Goal: Task Accomplishment & Management: Complete application form

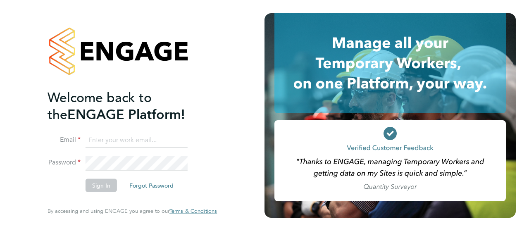
type input "d.murphy@oandb.co.uk"
click at [95, 185] on button "Sign In" at bounding box center [101, 185] width 31 height 13
click at [95, 185] on div "Sorry, we are having problems connecting to our services." at bounding box center [132, 115] width 264 height 231
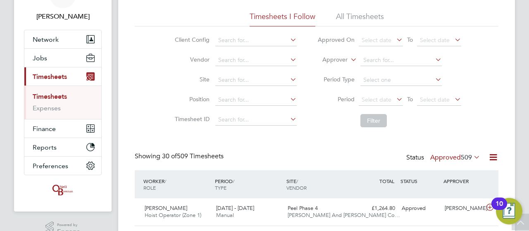
click at [472, 157] on icon at bounding box center [472, 157] width 0 height 12
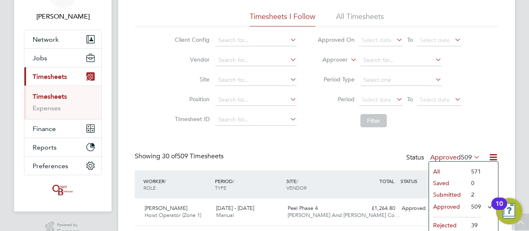
click at [460, 194] on li "Submitted" at bounding box center [448, 195] width 38 height 12
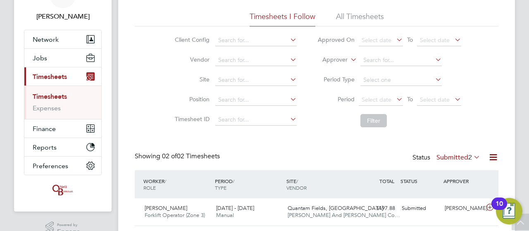
click at [505, 80] on div "Timesheets New Timesheet Timesheets I Follow All Timesheets Client Config Vendo…" at bounding box center [316, 122] width 397 height 297
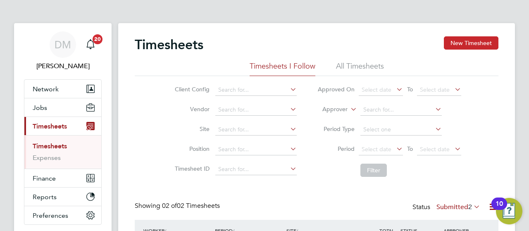
click at [469, 45] on button "New Timesheet" at bounding box center [471, 42] width 55 height 13
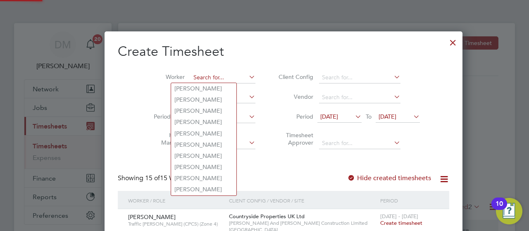
click at [190, 78] on input at bounding box center [222, 78] width 65 height 12
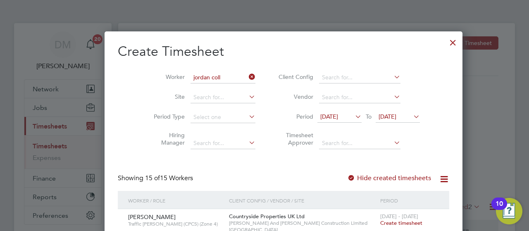
click at [197, 86] on b "Coll" at bounding box center [200, 88] width 11 height 7
type input "Jordan Collins"
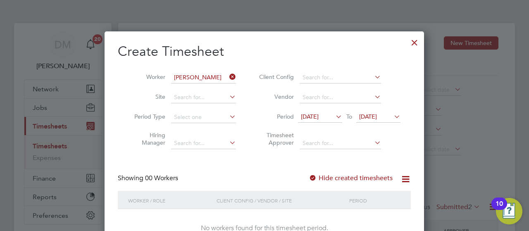
click at [392, 114] on icon at bounding box center [392, 117] width 0 height 12
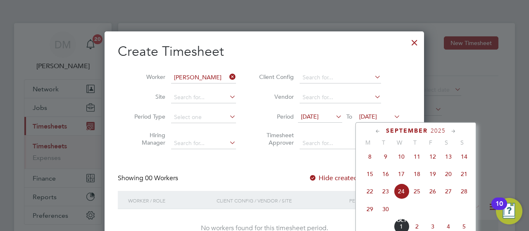
click at [463, 195] on span "28" at bounding box center [464, 191] width 16 height 16
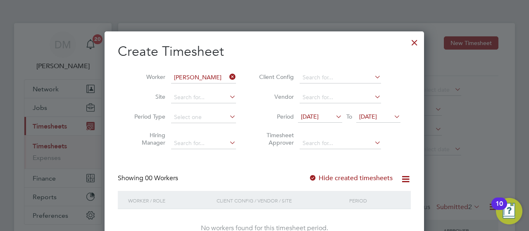
click at [409, 45] on div at bounding box center [414, 40] width 15 height 15
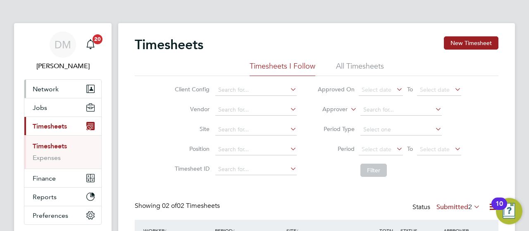
click at [80, 85] on button "Network" at bounding box center [62, 89] width 77 height 18
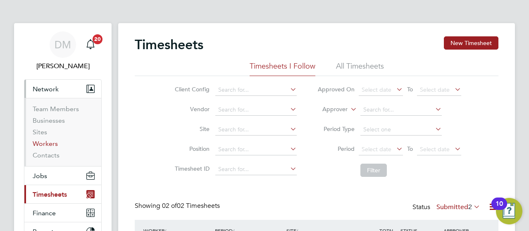
click at [52, 147] on link "Workers" at bounding box center [45, 144] width 25 height 8
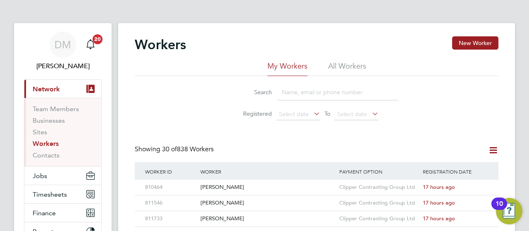
click at [306, 91] on input at bounding box center [338, 92] width 121 height 16
type input "jord"
click at [433, 188] on span "[DATE]" at bounding box center [431, 186] width 17 height 7
click at [48, 199] on button "Timesheets" at bounding box center [62, 194] width 77 height 18
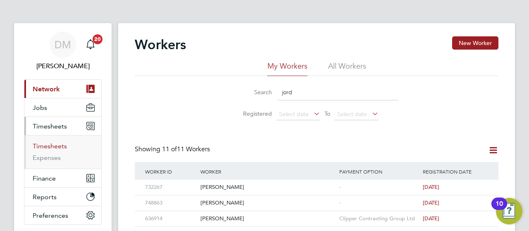
click at [50, 147] on link "Timesheets" at bounding box center [50, 146] width 34 height 8
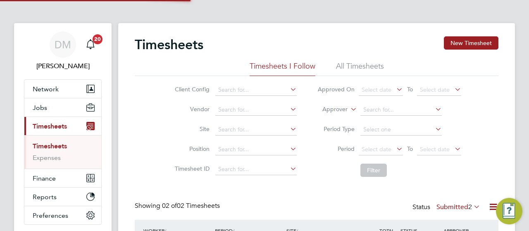
scroll to position [21, 71]
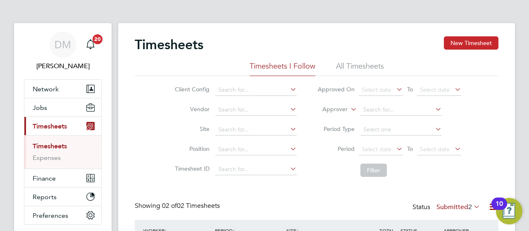
click at [473, 36] on button "New Timesheet" at bounding box center [471, 42] width 55 height 13
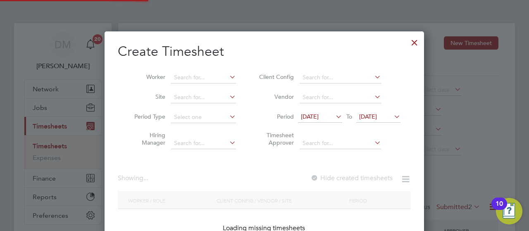
scroll to position [852, 320]
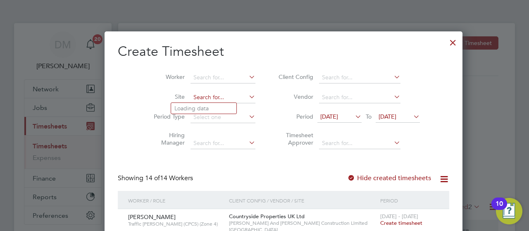
click at [202, 96] on input at bounding box center [222, 98] width 65 height 12
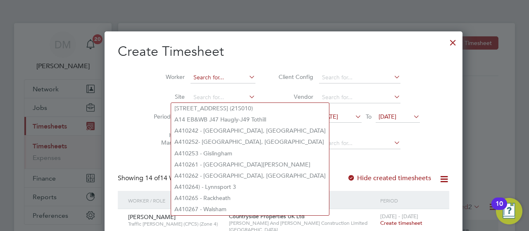
click at [191, 79] on input at bounding box center [222, 78] width 65 height 12
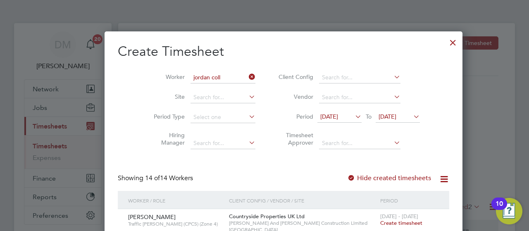
click at [202, 90] on b "Coll" at bounding box center [200, 88] width 11 height 7
type input "[PERSON_NAME]"
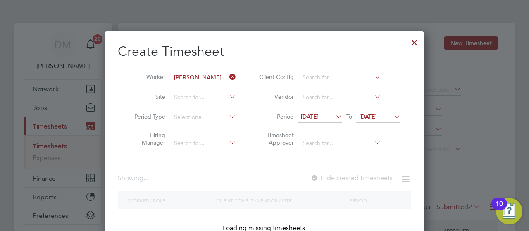
scroll to position [233, 320]
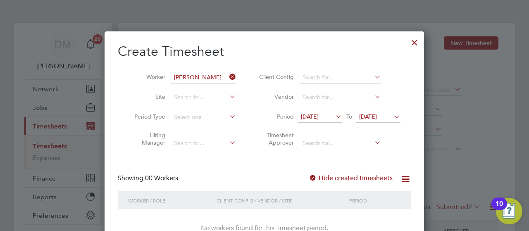
click at [392, 117] on icon at bounding box center [392, 117] width 0 height 12
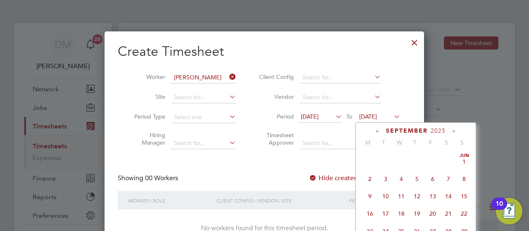
scroll to position [301, 0]
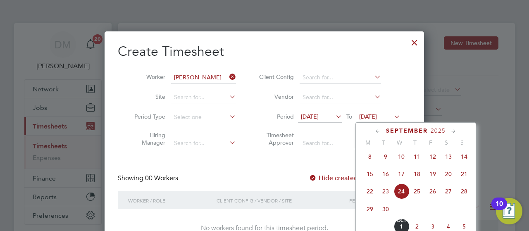
click at [467, 197] on span "28" at bounding box center [464, 191] width 16 height 16
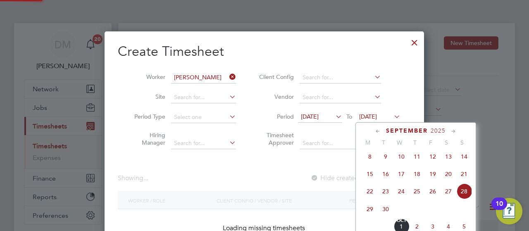
scroll to position [233, 320]
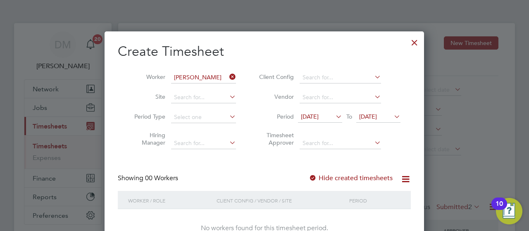
click at [419, 178] on div "Create Timesheet Worker Jordan Collins Site Period Type Hiring Manager Client C…" at bounding box center [264, 147] width 319 height 233
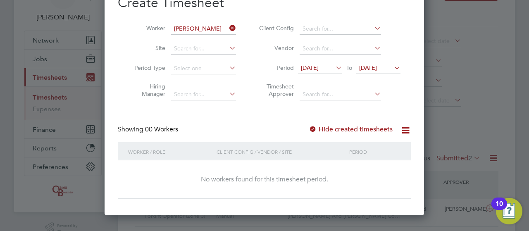
scroll to position [50, 0]
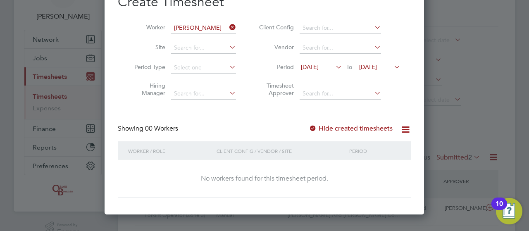
click at [418, 31] on div "Create Timesheet Worker Jordan Collins Site Period Type Hiring Manager Client C…" at bounding box center [264, 98] width 319 height 233
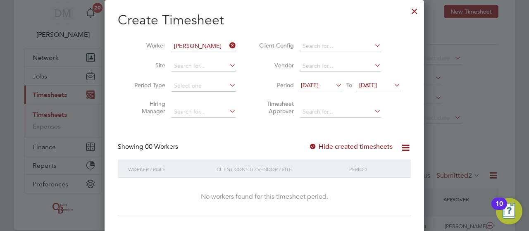
scroll to position [17, 0]
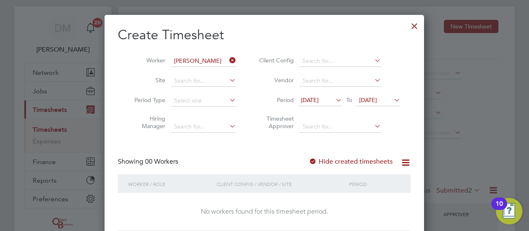
click at [228, 56] on icon at bounding box center [228, 61] width 0 height 12
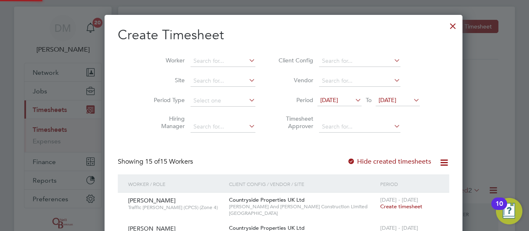
scroll to position [880, 320]
click at [445, 31] on div at bounding box center [452, 24] width 15 height 15
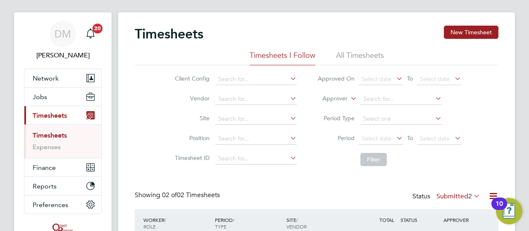
scroll to position [21, 71]
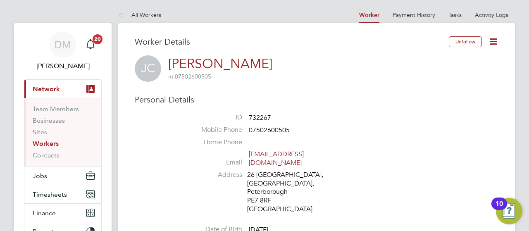
click at [489, 105] on div "Personal Details ID 732267 Mobile Phone [PHONE_NUMBER] Home Phone Email [EMAIL_…" at bounding box center [317, 184] width 364 height 180
click at [497, 42] on icon at bounding box center [493, 41] width 10 height 10
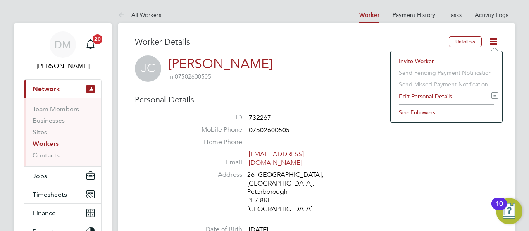
click at [222, 44] on h3 "Worker Details" at bounding box center [292, 41] width 314 height 11
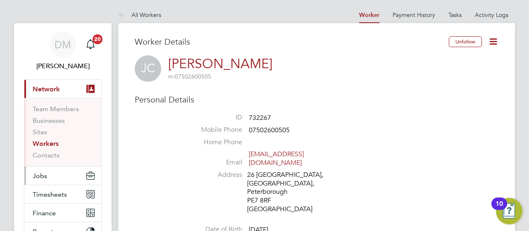
click at [48, 176] on button "Jobs" at bounding box center [62, 176] width 77 height 18
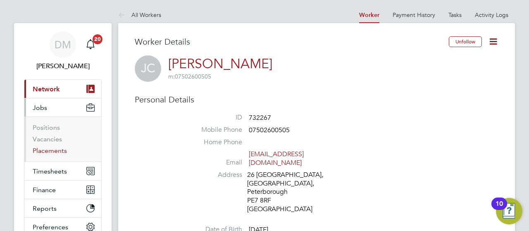
click at [56, 151] on link "Placements" at bounding box center [50, 151] width 34 height 8
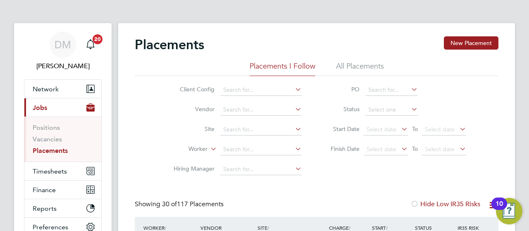
click at [248, 146] on input at bounding box center [260, 150] width 81 height 12
type input "j"
click at [48, 126] on link "Positions" at bounding box center [46, 128] width 27 height 8
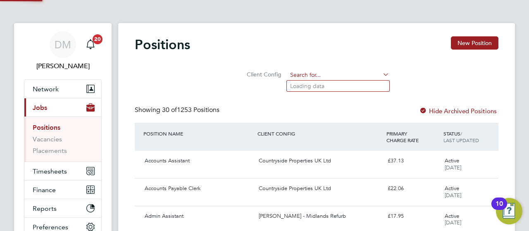
click at [295, 74] on input at bounding box center [338, 75] width 102 height 12
type input "jordan coll"
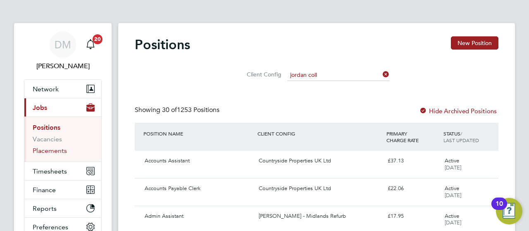
click at [55, 149] on link "Placements" at bounding box center [50, 151] width 34 height 8
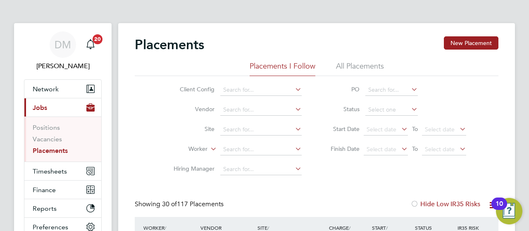
click at [41, 86] on span "Network" at bounding box center [46, 89] width 26 height 8
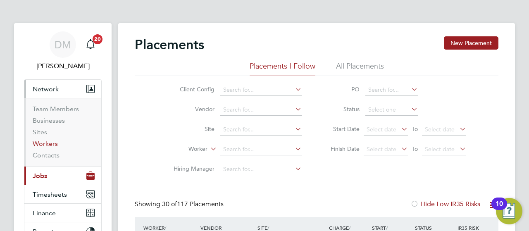
click at [54, 143] on link "Workers" at bounding box center [45, 144] width 25 height 8
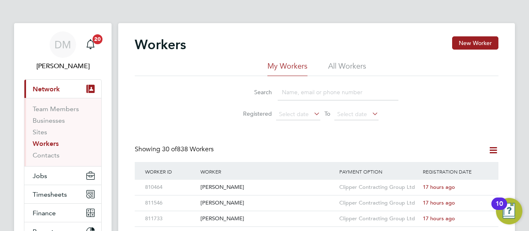
click at [317, 91] on input at bounding box center [338, 92] width 121 height 16
type input "jord"
click at [484, 186] on icon at bounding box center [480, 188] width 8 height 10
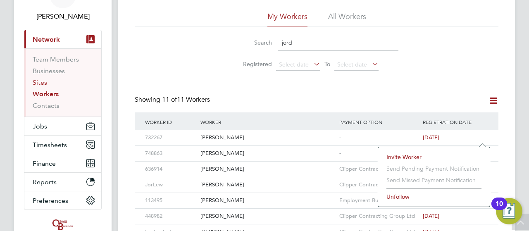
click at [40, 81] on link "Sites" at bounding box center [40, 83] width 14 height 8
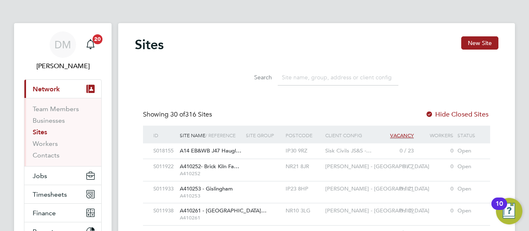
click at [293, 78] on input at bounding box center [338, 77] width 121 height 16
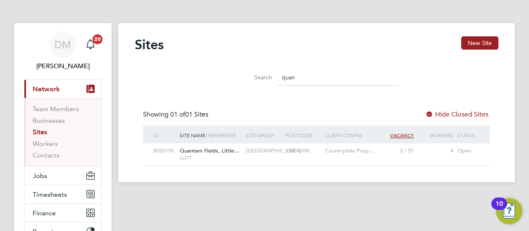
type input "quan"
click at [236, 150] on span "Quantam Fields, Little…" at bounding box center [210, 150] width 60 height 7
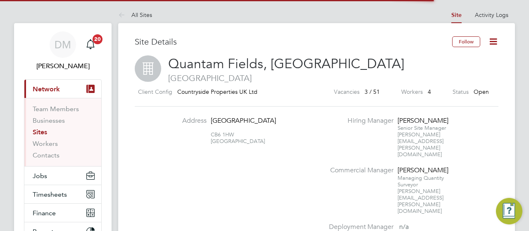
scroll to position [14, 78]
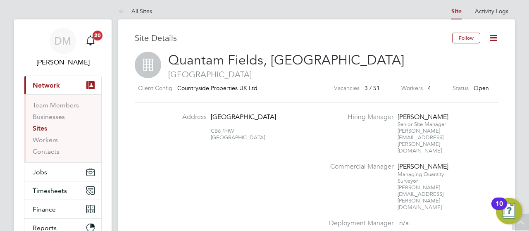
scroll to position [0, 0]
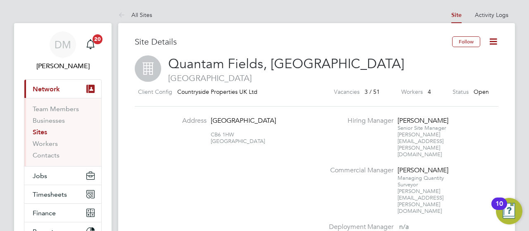
click at [494, 40] on icon at bounding box center [493, 41] width 10 height 10
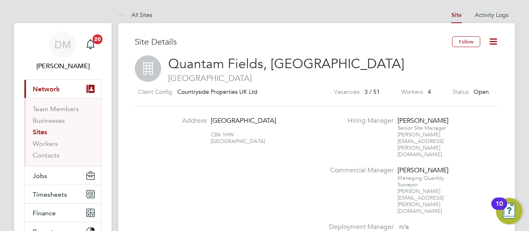
click at [493, 120] on li "Hiring Manager Kevin Bishop Senior Site Manager kevin.bishop@vistry.co.uk" at bounding box center [413, 142] width 178 height 50
click at [71, 193] on button "Timesheets" at bounding box center [62, 194] width 77 height 18
click at [85, 190] on button "Timesheets" at bounding box center [62, 194] width 77 height 18
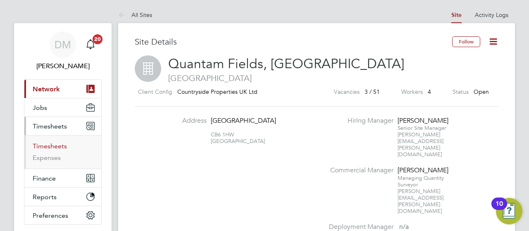
click at [43, 147] on link "Timesheets" at bounding box center [50, 146] width 34 height 8
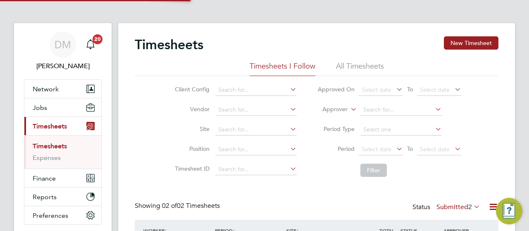
scroll to position [21, 71]
click at [510, 151] on div "Timesheets New Timesheet Timesheets I Follow All Timesheets Client Config Vendo…" at bounding box center [316, 171] width 397 height 297
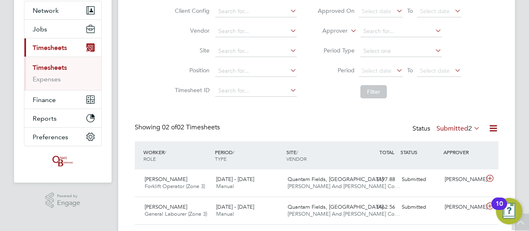
scroll to position [83, 0]
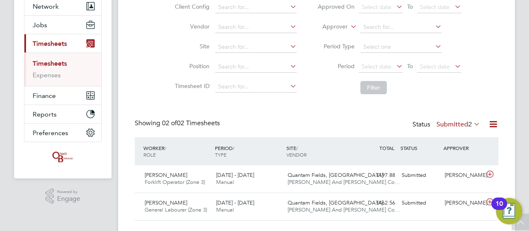
click at [472, 123] on icon at bounding box center [472, 124] width 0 height 12
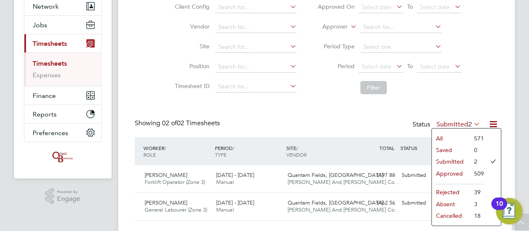
click at [486, 95] on div "Client Config Vendor Site Position Timesheet ID Approved On Select date To Sele…" at bounding box center [317, 45] width 364 height 105
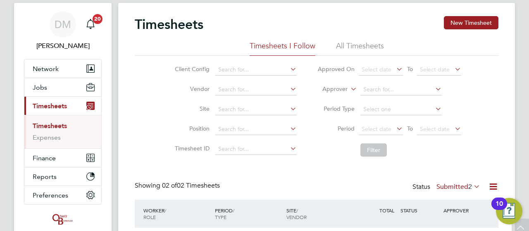
scroll to position [0, 0]
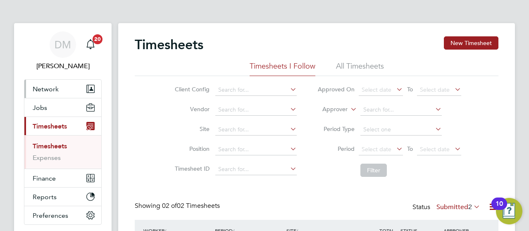
click at [48, 88] on span "Network" at bounding box center [46, 89] width 26 height 8
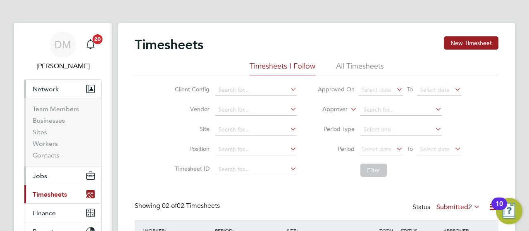
click at [49, 175] on button "Jobs" at bounding box center [62, 176] width 77 height 18
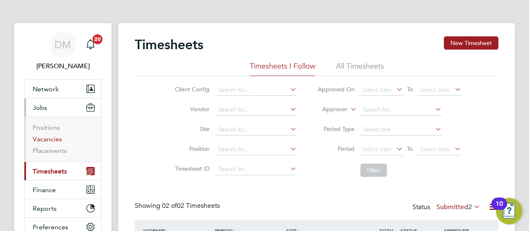
click at [50, 138] on link "Vacancies" at bounding box center [47, 139] width 29 height 8
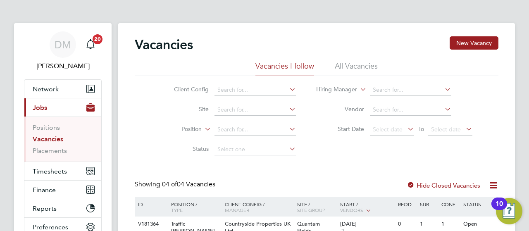
click at [508, 115] on div "Vacancies New Vacancy Vacancies I follow All Vacancies Client Config Site Posit…" at bounding box center [316, 217] width 397 height 388
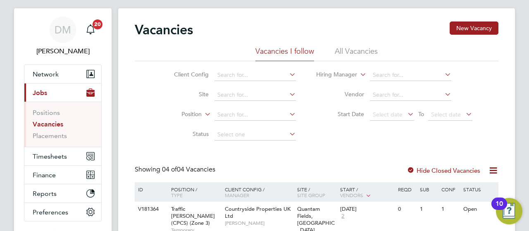
scroll to position [17, 0]
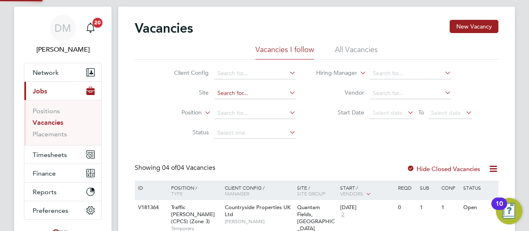
click at [228, 94] on input at bounding box center [254, 94] width 81 height 12
click at [243, 105] on li "[PERSON_NAME] Fields, [GEOGRAPHIC_DATA]" at bounding box center [280, 104] width 132 height 11
type input "Quantam Fields, [GEOGRAPHIC_DATA]"
click at [508, 152] on div "Vacancies New Vacancy Vacancies I follow All Vacancies Client Config Site Quant…" at bounding box center [316, 136] width 397 height 259
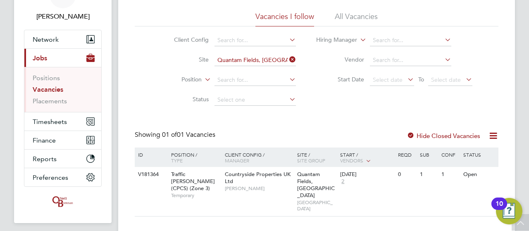
scroll to position [33, 0]
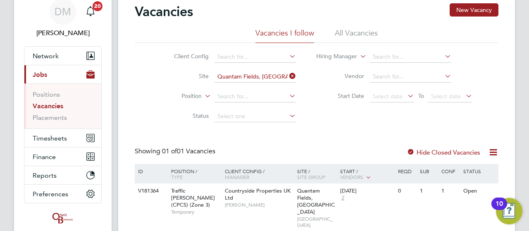
click at [512, 180] on div "Vacancies New Vacancy Vacancies I follow All Vacancies Client Config Site Quant…" at bounding box center [316, 119] width 397 height 259
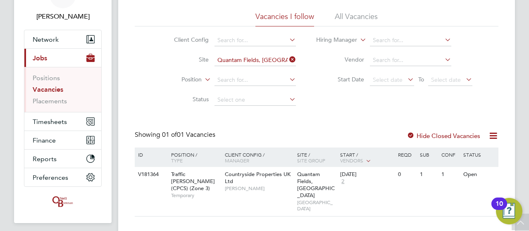
click at [513, 112] on div "Vacancies New Vacancy Vacancies I follow All Vacancies Client Config Site Quant…" at bounding box center [316, 103] width 397 height 259
click at [511, 179] on div "Vacancies New Vacancy Vacancies I follow All Vacancies Client Config Site Quant…" at bounding box center [316, 103] width 397 height 259
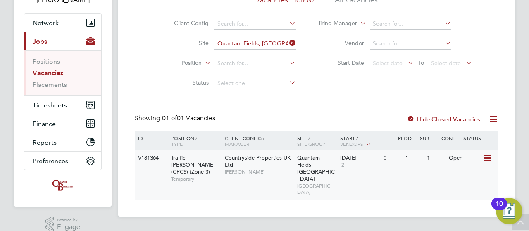
click at [488, 160] on icon at bounding box center [487, 158] width 8 height 10
click at [472, 179] on li "View Details" at bounding box center [468, 177] width 48 height 12
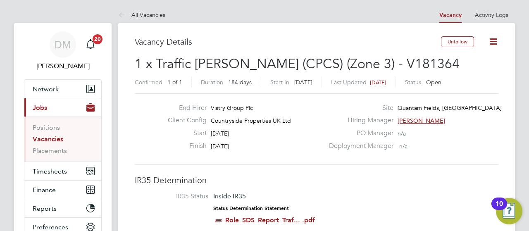
click at [498, 129] on div "Hiring Manager [PERSON_NAME]" at bounding box center [413, 122] width 178 height 13
click at [49, 138] on link "Vacancies" at bounding box center [48, 139] width 31 height 8
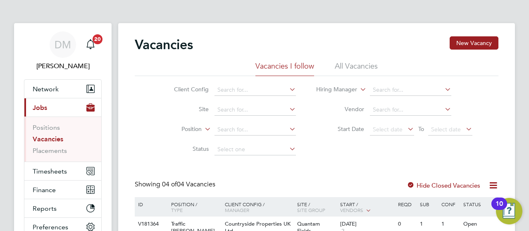
click at [352, 68] on li "All Vacancies" at bounding box center [356, 68] width 43 height 15
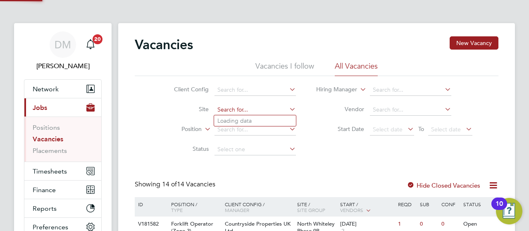
click at [242, 110] on input at bounding box center [254, 110] width 81 height 12
click at [248, 119] on li "Quan tam Fields, Littleport" at bounding box center [280, 120] width 132 height 11
type input "Quantam Fields, [GEOGRAPHIC_DATA]"
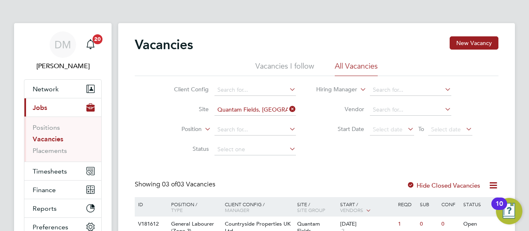
click at [513, 148] on div "Vacancies New Vacancy Vacancies I follow All Vacancies Client Config Site Quant…" at bounding box center [316, 202] width 397 height 358
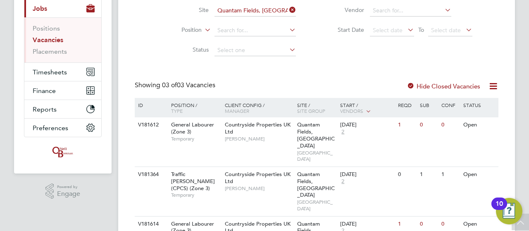
scroll to position [116, 0]
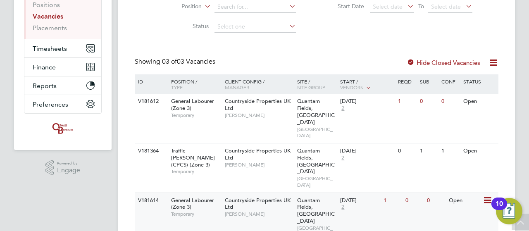
click at [457, 193] on div "Open" at bounding box center [465, 200] width 36 height 15
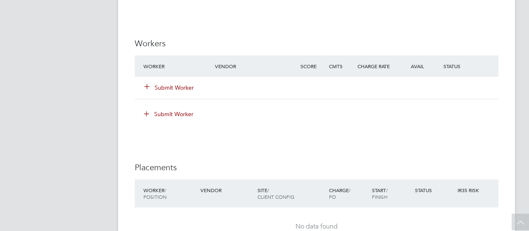
scroll to position [585, 0]
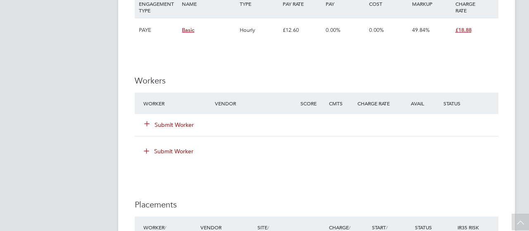
click at [149, 122] on icon at bounding box center [147, 123] width 6 height 6
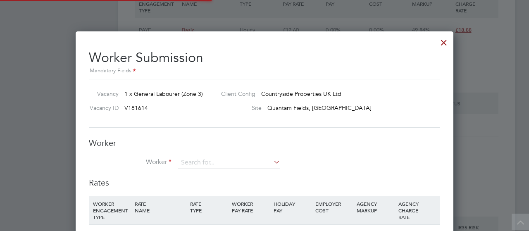
scroll to position [520, 378]
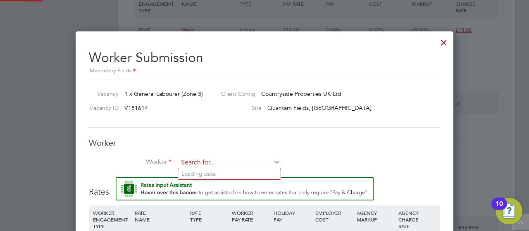
click at [192, 161] on input at bounding box center [229, 163] width 102 height 12
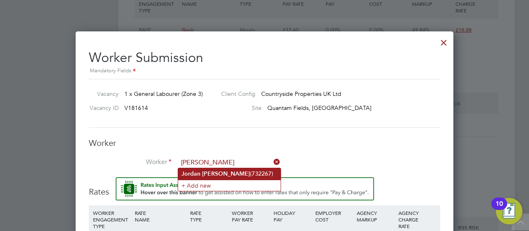
click at [211, 171] on b "[PERSON_NAME]" at bounding box center [226, 173] width 48 height 7
type input "[PERSON_NAME] (732267)"
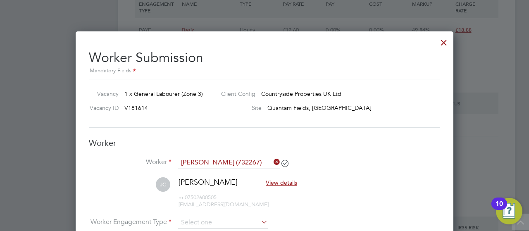
click at [426, 193] on li "[PERSON_NAME] View details m: 07502600505 [EMAIL_ADDRESS][DOMAIN_NAME]" at bounding box center [264, 196] width 351 height 39
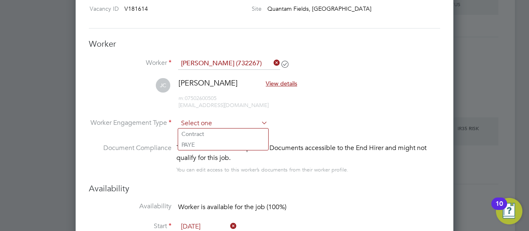
click at [219, 121] on input at bounding box center [223, 123] width 90 height 12
click at [202, 144] on li "PAYE" at bounding box center [223, 144] width 90 height 11
type input "PAYE"
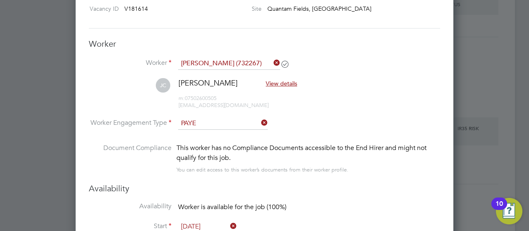
click at [259, 120] on icon at bounding box center [259, 123] width 0 height 12
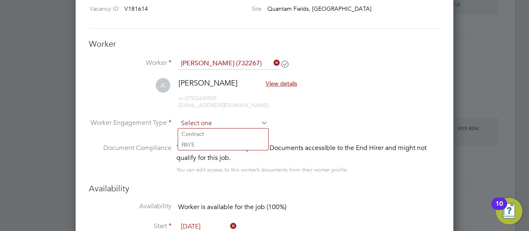
click at [235, 120] on input at bounding box center [223, 123] width 90 height 12
click at [215, 135] on li "Contract" at bounding box center [223, 134] width 90 height 11
type input "Contract"
click at [381, 176] on li "Document Compliance This worker has no Compliance Documents accessible to the E…" at bounding box center [264, 163] width 351 height 40
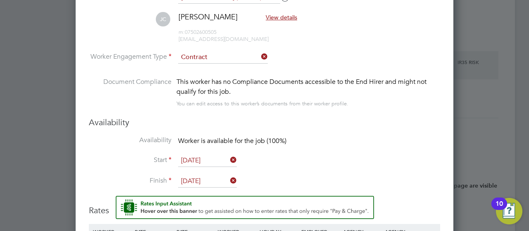
click at [259, 53] on icon at bounding box center [259, 57] width 0 height 12
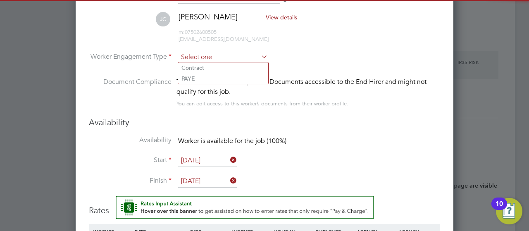
click at [226, 53] on input at bounding box center [223, 57] width 90 height 12
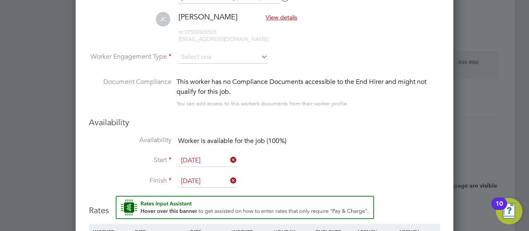
click at [210, 78] on li "PAYE" at bounding box center [223, 78] width 90 height 11
type input "PAYE"
click at [347, 107] on li "Document Compliance This worker has no Compliance Documents accessible to the E…" at bounding box center [264, 97] width 351 height 40
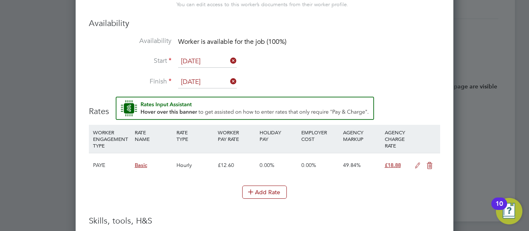
click at [350, 39] on li "Availability Worker is available for the job (100%)" at bounding box center [264, 46] width 351 height 19
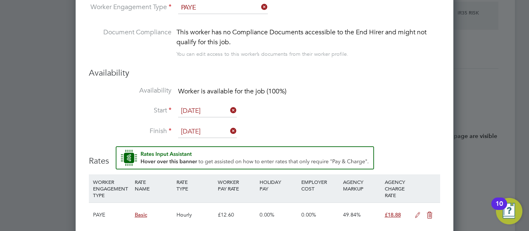
click at [388, 117] on li "Start 25 Sep 2025" at bounding box center [264, 115] width 351 height 21
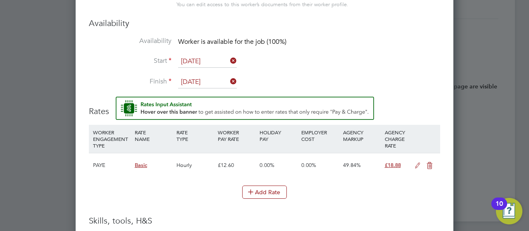
click at [432, 186] on div "Add Rate" at bounding box center [264, 192] width 351 height 13
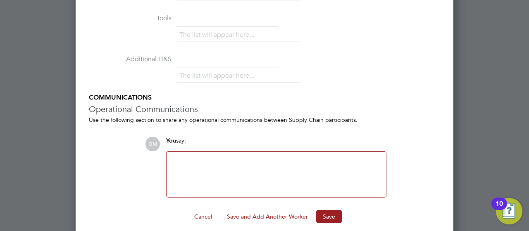
scroll to position [1118, 0]
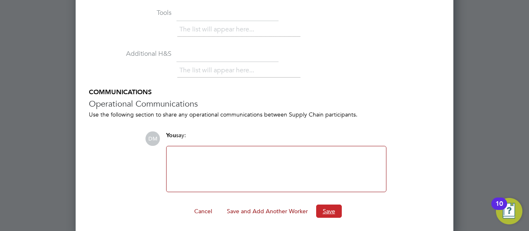
click at [330, 209] on button "Save" at bounding box center [329, 211] width 26 height 13
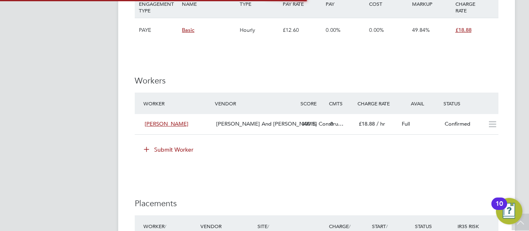
scroll to position [31, 57]
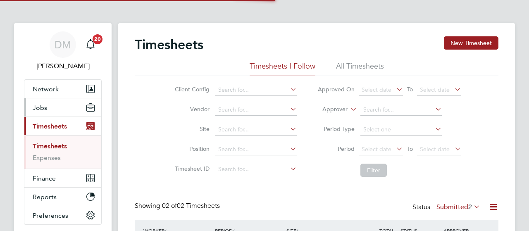
scroll to position [21, 71]
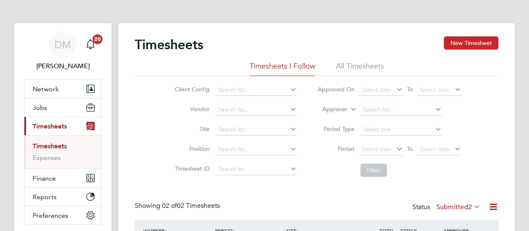
click at [459, 38] on button "New Timesheet" at bounding box center [471, 42] width 55 height 13
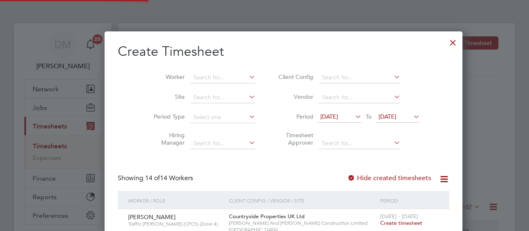
scroll to position [852, 320]
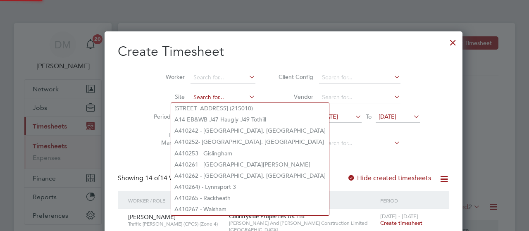
click at [190, 101] on input at bounding box center [222, 98] width 65 height 12
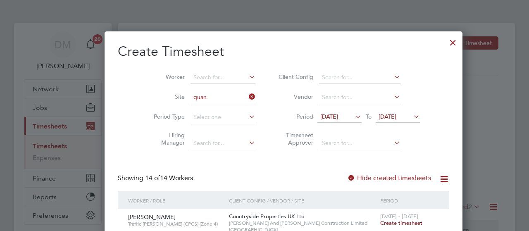
click at [195, 110] on li "[PERSON_NAME] Fields, [GEOGRAPHIC_DATA]" at bounding box center [237, 108] width 132 height 11
type input "Quantam Fields, [GEOGRAPHIC_DATA]"
click at [190, 78] on input at bounding box center [222, 78] width 65 height 12
click at [196, 86] on b "Col" at bounding box center [198, 88] width 10 height 7
type input "[PERSON_NAME]"
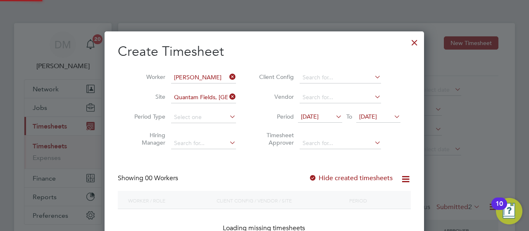
scroll to position [233, 320]
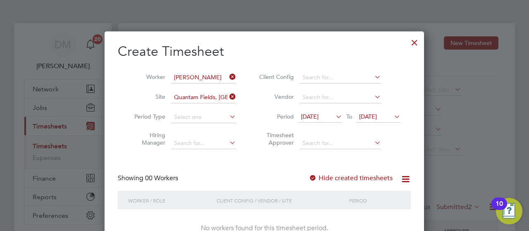
click at [392, 115] on icon at bounding box center [392, 117] width 0 height 12
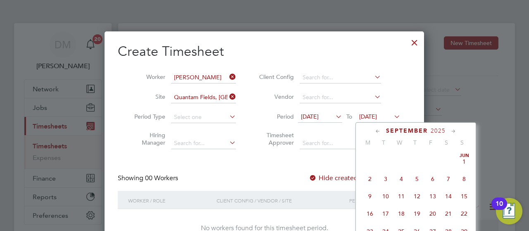
scroll to position [301, 0]
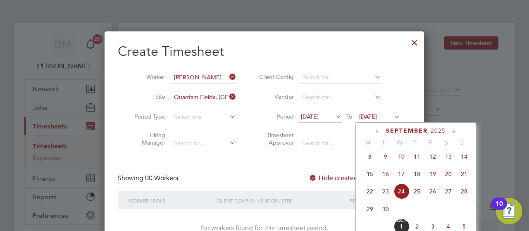
click at [467, 197] on span "28" at bounding box center [464, 191] width 16 height 16
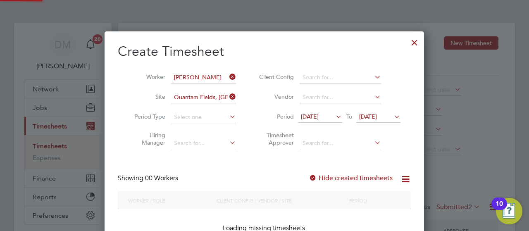
scroll to position [233, 320]
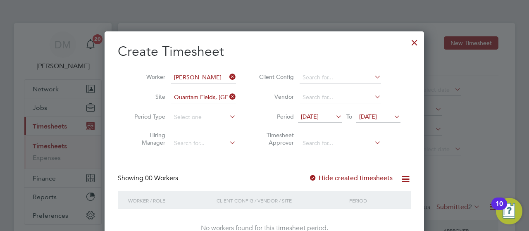
click at [334, 116] on icon at bounding box center [334, 117] width 0 height 12
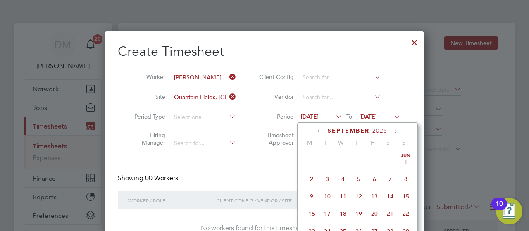
scroll to position [283, 0]
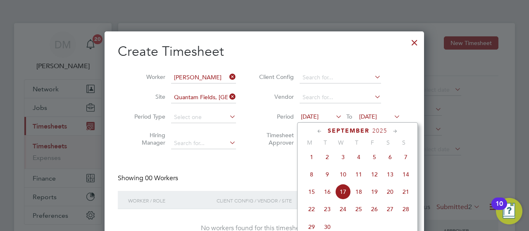
click at [313, 214] on span "22" at bounding box center [312, 209] width 16 height 16
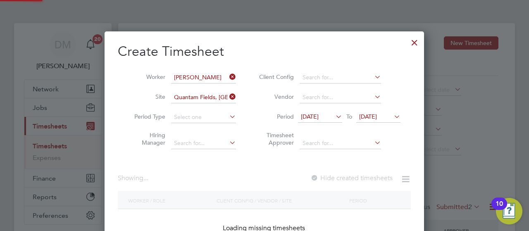
scroll to position [233, 320]
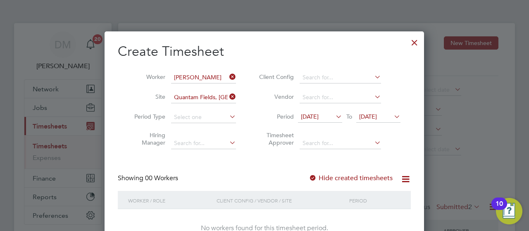
click at [413, 43] on div at bounding box center [414, 40] width 15 height 15
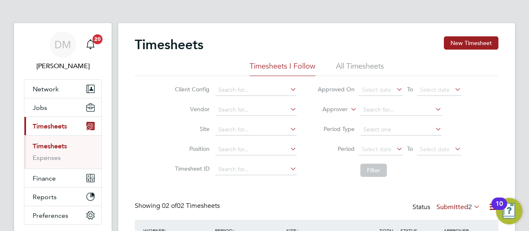
scroll to position [0, 0]
click at [48, 108] on button "Jobs" at bounding box center [62, 107] width 77 height 18
click at [511, 76] on div "Timesheets New Timesheet Timesheets I Follow All Timesheets Client Config Vendo…" at bounding box center [316, 171] width 397 height 297
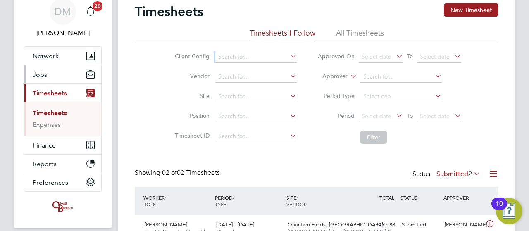
click at [57, 74] on button "Jobs" at bounding box center [62, 74] width 77 height 18
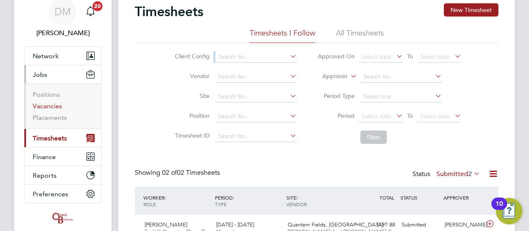
click at [45, 109] on link "Vacancies" at bounding box center [47, 106] width 29 height 8
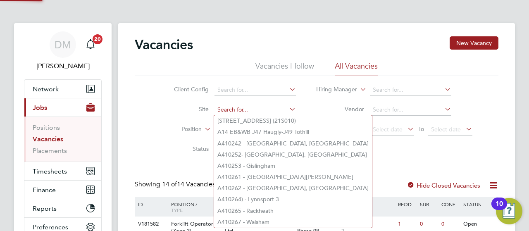
click at [235, 110] on input at bounding box center [254, 110] width 81 height 12
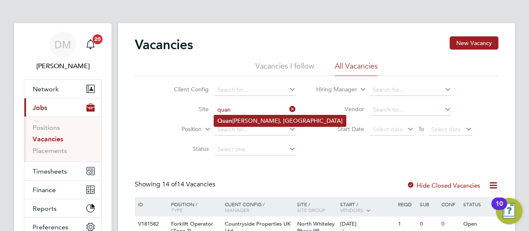
click at [242, 119] on li "Quan tam Fields, Littleport" at bounding box center [280, 120] width 132 height 11
type input "Quantam Fields, [GEOGRAPHIC_DATA]"
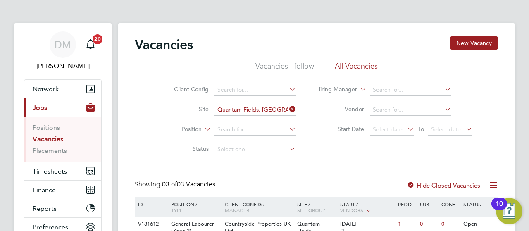
click at [517, 139] on div "DM Danielle Murphy Notifications 20 Applications: Network Team Members Business…" at bounding box center [264, 197] width 529 height 395
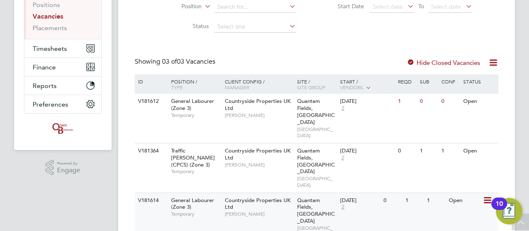
click at [457, 193] on div "Open" at bounding box center [465, 200] width 36 height 15
click at [57, 51] on span "Timesheets" at bounding box center [50, 49] width 34 height 8
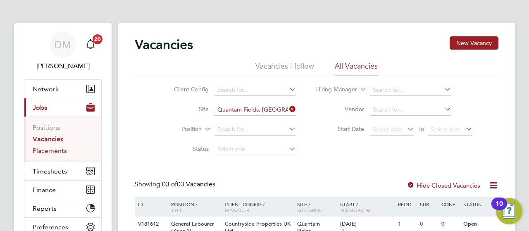
click at [47, 148] on link "Placements" at bounding box center [50, 151] width 34 height 8
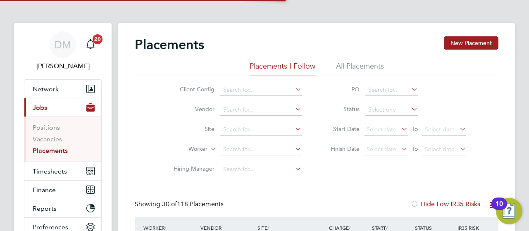
scroll to position [31, 71]
click at [55, 137] on link "Vacancies" at bounding box center [47, 139] width 29 height 8
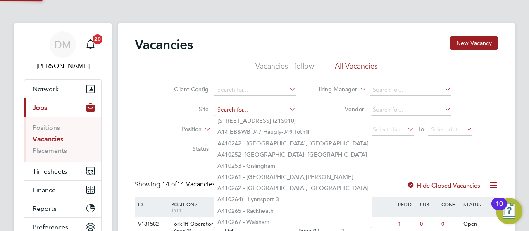
click at [229, 105] on input at bounding box center [254, 110] width 81 height 12
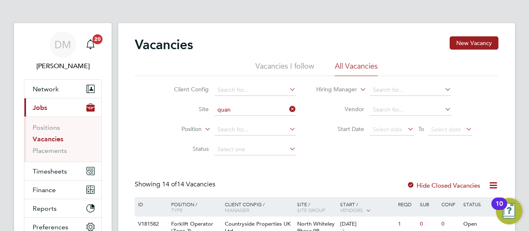
click at [245, 119] on li "Quan tam Fields, Littleport" at bounding box center [280, 120] width 132 height 11
type input "Quantam Fields, [GEOGRAPHIC_DATA]"
click at [498, 157] on div "Vacancies New Vacancy Vacancies I follow All Vacancies Client Config Site Quant…" at bounding box center [316, 202] width 397 height 358
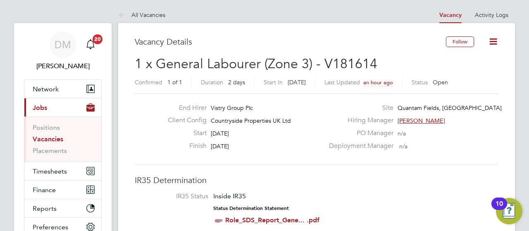
click at [498, 123] on div "Hiring Manager [PERSON_NAME]" at bounding box center [413, 122] width 178 height 13
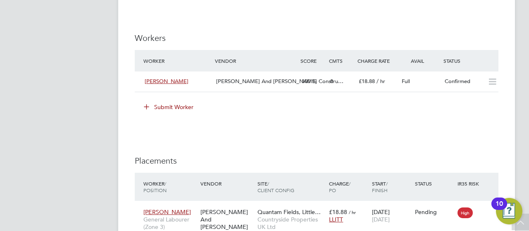
scroll to position [628, 0]
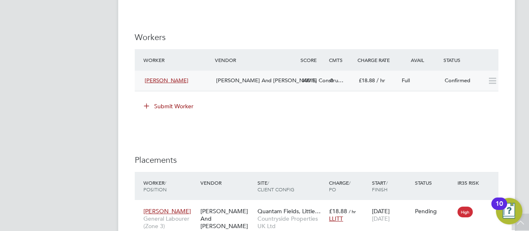
click at [493, 81] on icon at bounding box center [492, 81] width 10 height 7
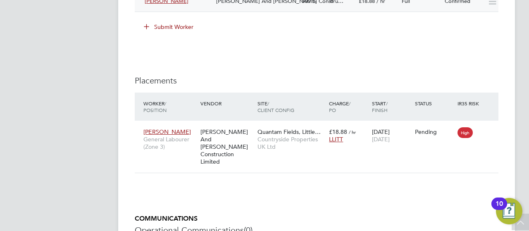
scroll to position [691, 0]
